Goal: Task Accomplishment & Management: Manage account settings

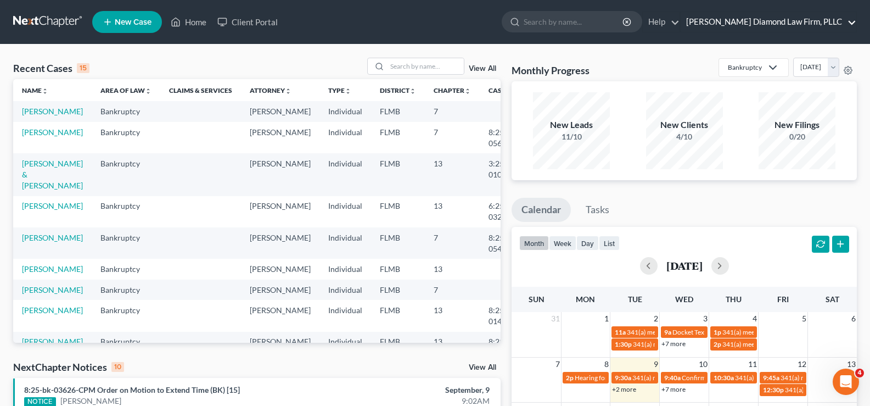
click at [784, 21] on link "[PERSON_NAME] Diamond Law Firm, PLLC" at bounding box center [769, 22] width 176 height 20
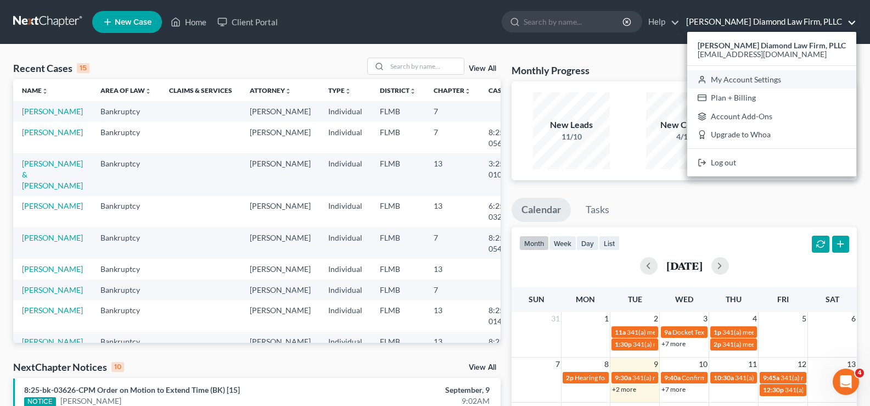
click at [765, 80] on link "My Account Settings" at bounding box center [771, 79] width 169 height 19
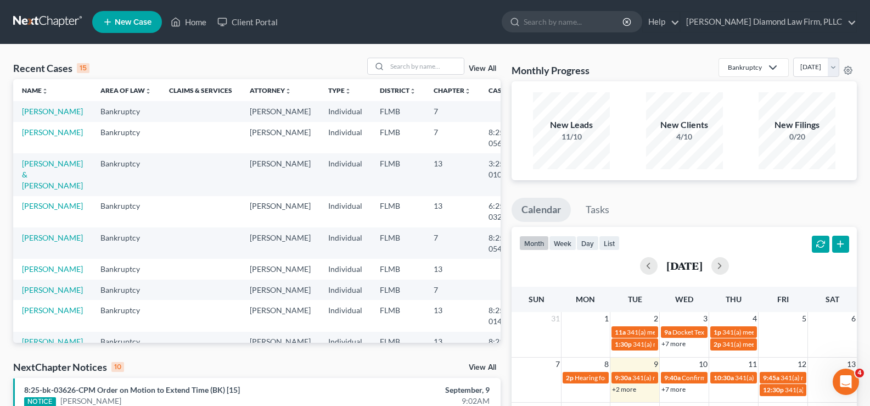
select select "24"
select select "9"
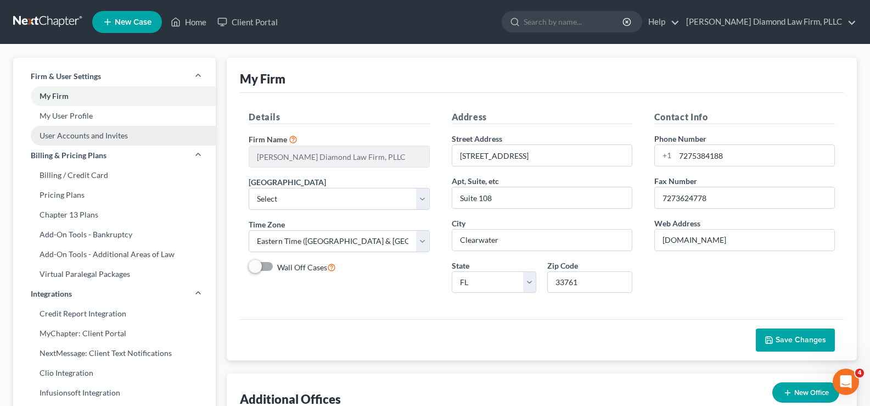
click at [100, 138] on link "User Accounts and Invites" at bounding box center [114, 136] width 203 height 20
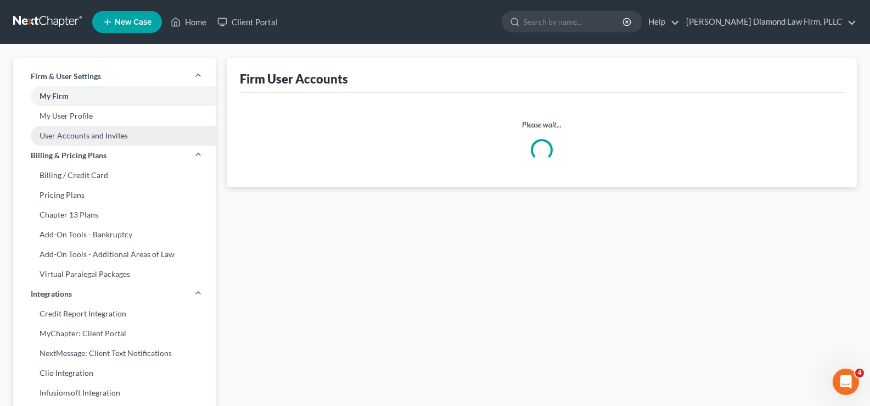
select select "0"
select select "1"
select select "0"
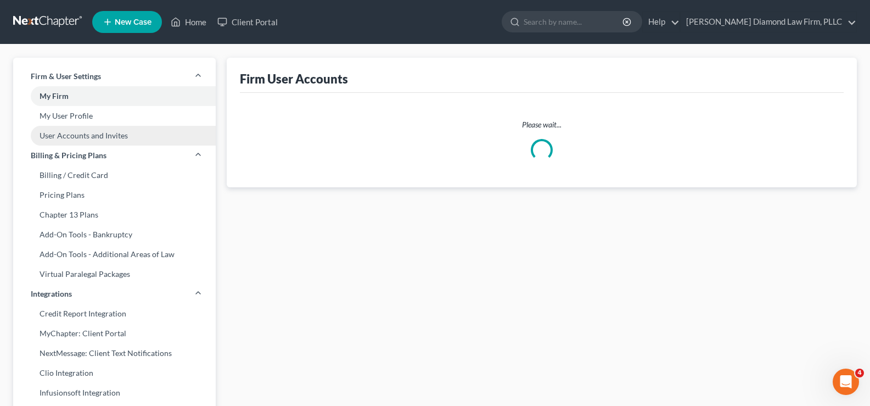
select select "1"
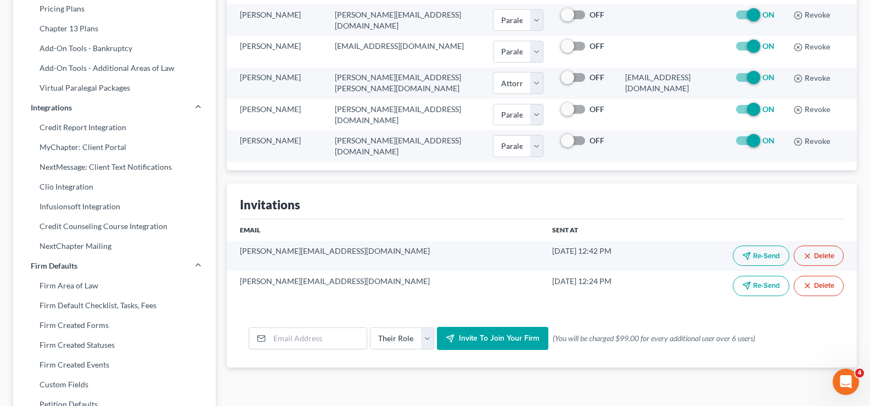
scroll to position [220, 0]
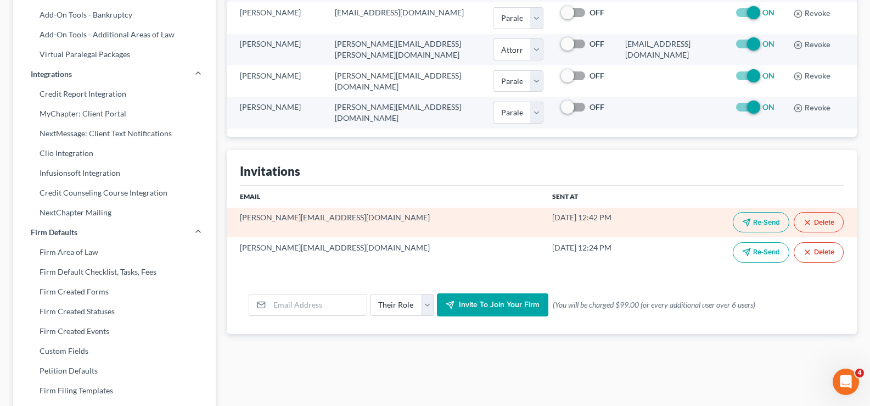
click at [817, 220] on button "Delete" at bounding box center [819, 222] width 50 height 20
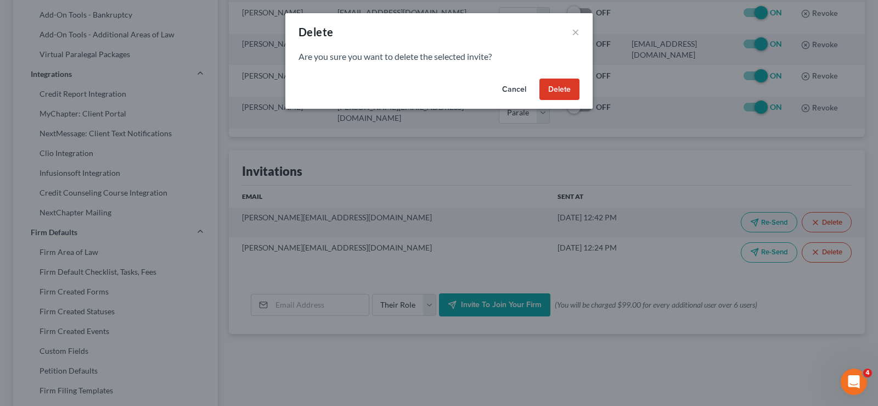
click at [562, 92] on button "Delete" at bounding box center [560, 89] width 40 height 22
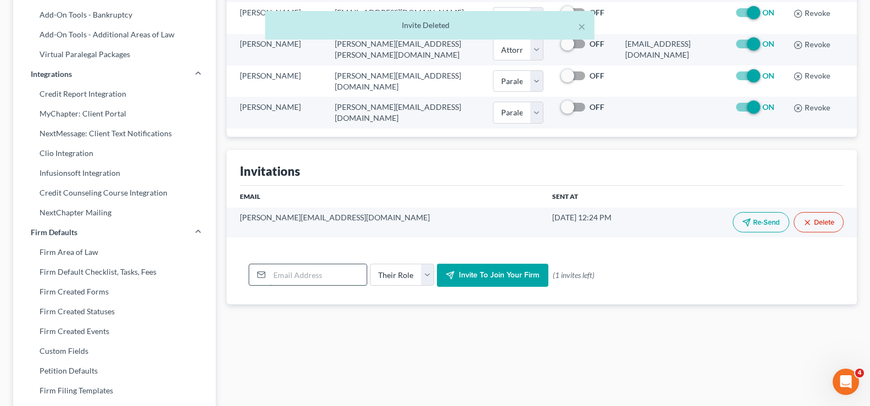
click at [301, 278] on input "email" at bounding box center [318, 274] width 97 height 21
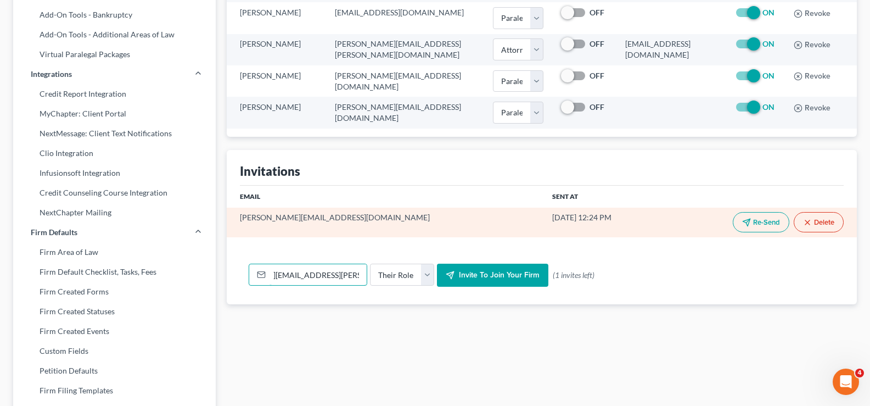
scroll to position [0, 65]
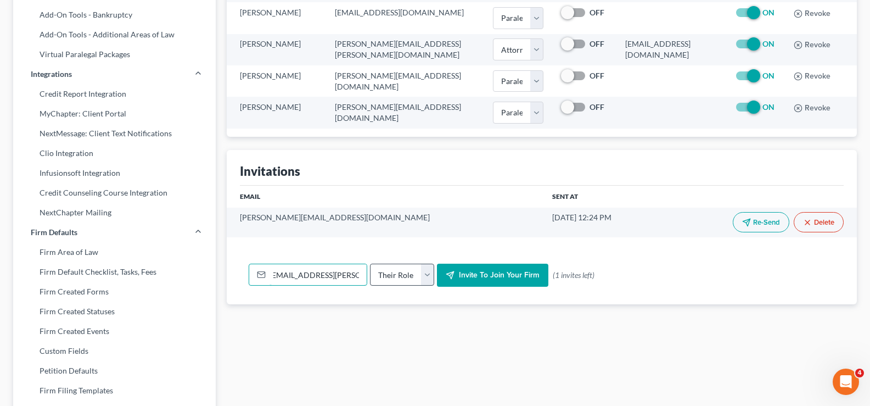
type input "[PERSON_NAME][EMAIL_ADDRESS][PERSON_NAME][DOMAIN_NAME]"
click at [423, 274] on select "Their Role Attorney Paralegal Assistant" at bounding box center [402, 274] width 64 height 22
select select "assistant"
click at [370, 263] on select "Their Role Attorney Paralegal Assistant" at bounding box center [402, 274] width 64 height 22
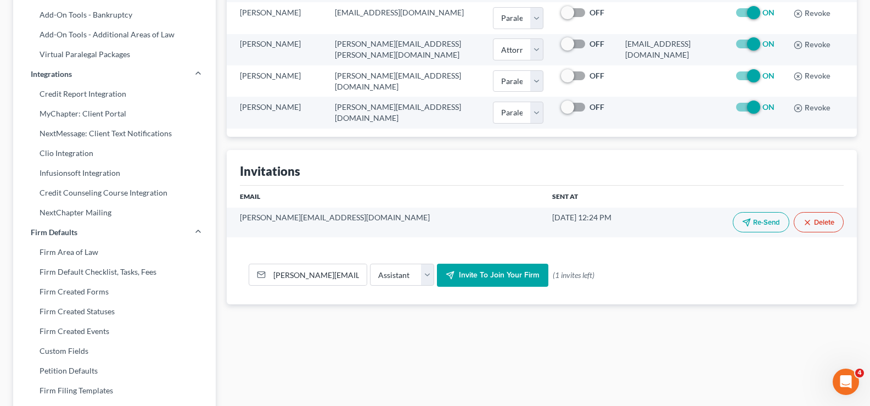
click at [520, 272] on span "Invite to join your firm" at bounding box center [499, 274] width 81 height 9
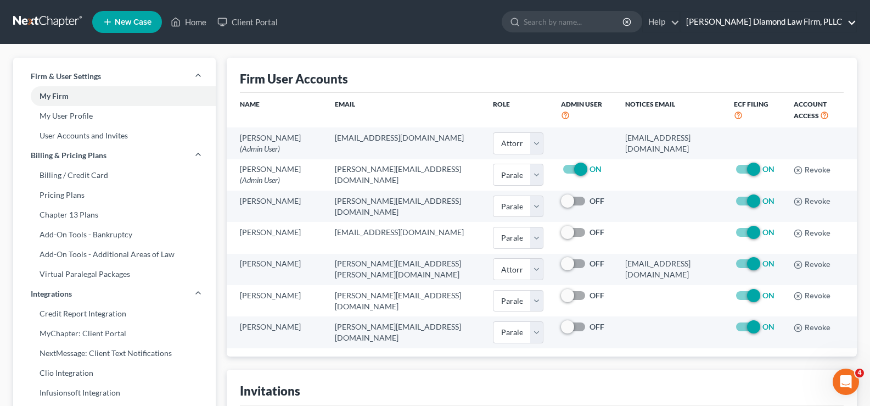
click at [829, 20] on link "[PERSON_NAME] Diamond Law Firm, PLLC" at bounding box center [769, 22] width 176 height 20
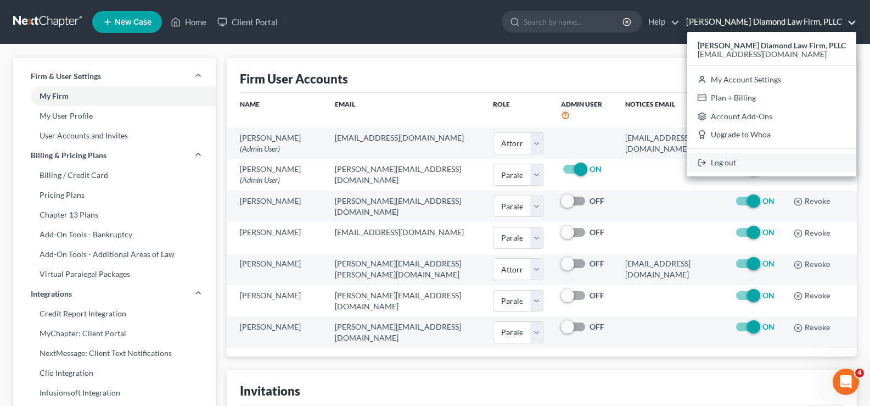
click at [734, 161] on link "Log out" at bounding box center [771, 162] width 169 height 19
